Goal: Task Accomplishment & Management: Manage account settings

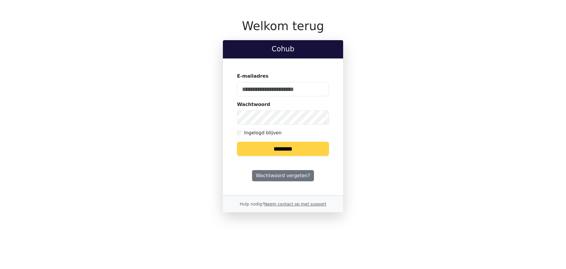
type input "**********"
click at [283, 148] on input "********" at bounding box center [283, 149] width 92 height 14
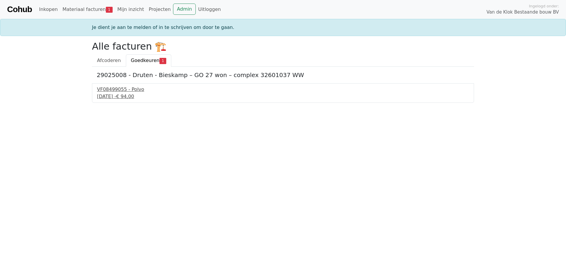
click at [116, 88] on div "VF08499055 - Polvo" at bounding box center [283, 89] width 372 height 7
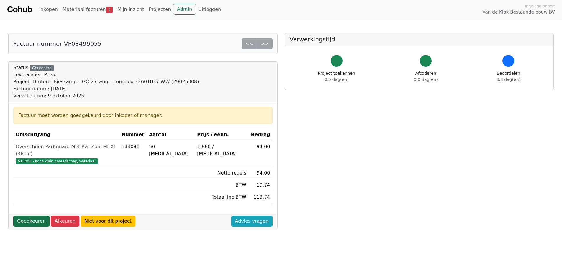
click at [35, 215] on link "Goedkeuren" at bounding box center [31, 220] width 36 height 11
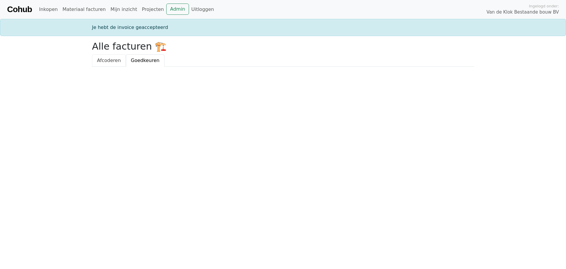
click at [112, 59] on span "Afcoderen" at bounding box center [109, 61] width 24 height 6
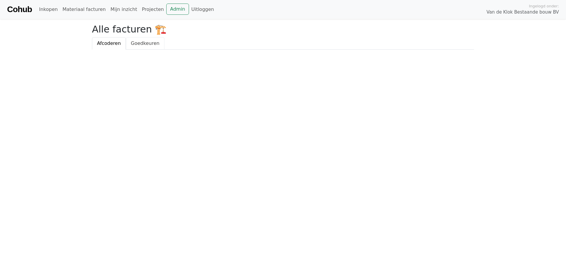
click at [142, 41] on span "Goedkeuren" at bounding box center [145, 43] width 29 height 6
click at [141, 8] on link "Projecten" at bounding box center [153, 10] width 27 height 12
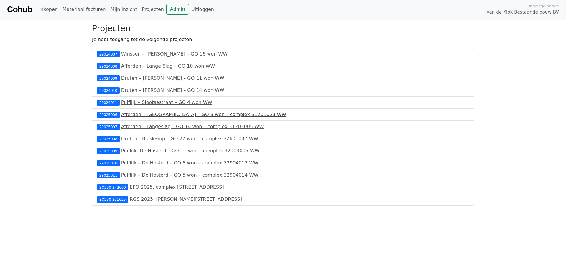
click at [157, 113] on link "Afferden – Sint Victorstraat – GO 9 won – complex 31201023 WW" at bounding box center [203, 115] width 165 height 6
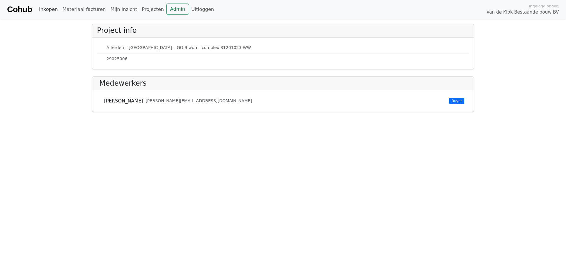
click at [46, 7] on link "Inkopen" at bounding box center [48, 10] width 23 height 12
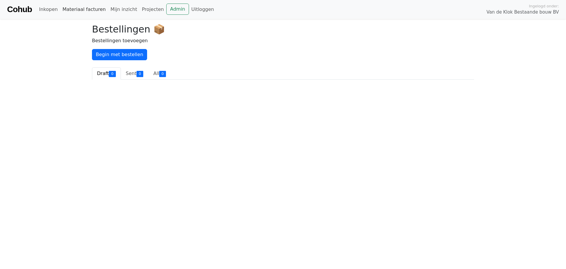
click at [85, 8] on link "Materiaal facturen" at bounding box center [84, 10] width 48 height 12
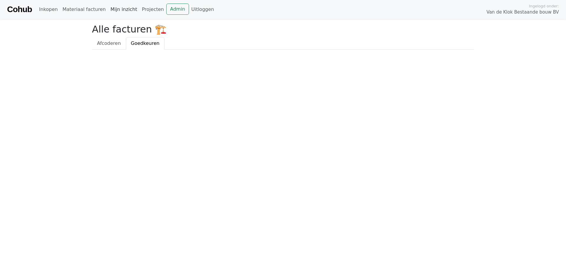
click at [113, 8] on link "Mijn inzicht" at bounding box center [124, 10] width 32 height 12
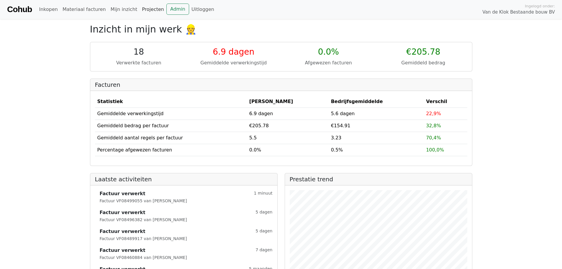
click at [142, 7] on link "Projecten" at bounding box center [153, 10] width 27 height 12
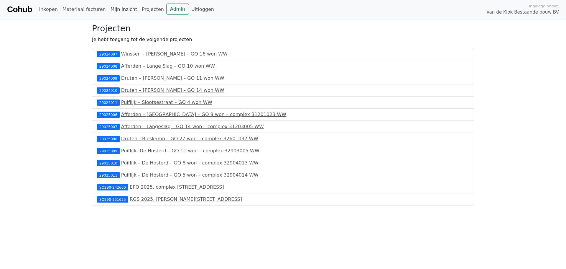
click at [120, 8] on link "Mijn inzicht" at bounding box center [124, 10] width 32 height 12
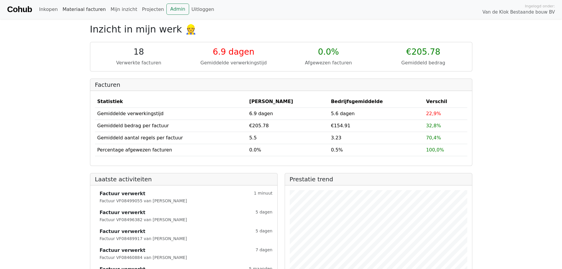
click at [81, 8] on link "Materiaal facturen" at bounding box center [84, 10] width 48 height 12
